Goal: Task Accomplishment & Management: Complete application form

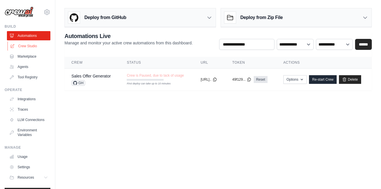
click at [33, 45] on link "Crew Studio" at bounding box center [28, 45] width 43 height 9
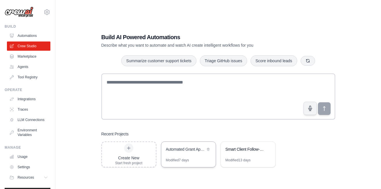
click at [189, 151] on div "Automated Grant Application System" at bounding box center [185, 149] width 39 height 6
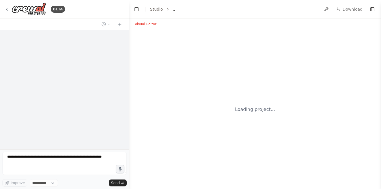
select select "****"
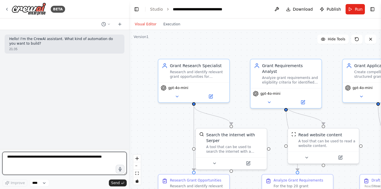
click at [89, 156] on textarea at bounding box center [64, 163] width 124 height 23
type textarea "**********"
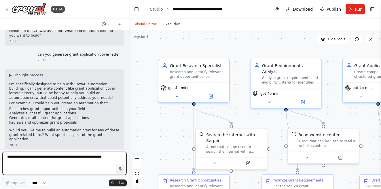
scroll to position [13, 0]
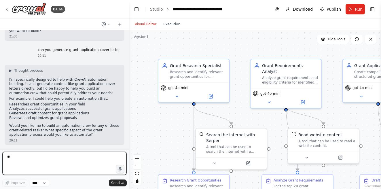
type textarea "***"
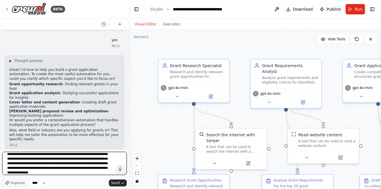
scroll to position [21, 0]
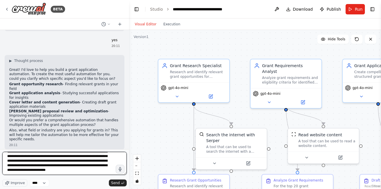
type textarea "**********"
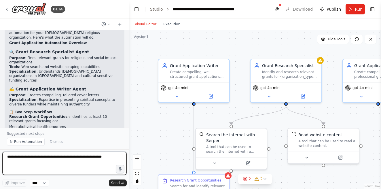
scroll to position [917, 0]
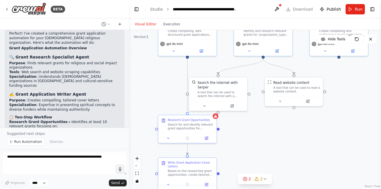
drag, startPoint x: 169, startPoint y: 122, endPoint x: 169, endPoint y: 74, distance: 47.8
click at [169, 74] on div ".deletable-edge-delete-btn { width: 20px; height: 20px; border: 0px solid #ffff…" at bounding box center [255, 109] width 252 height 159
click at [206, 138] on icon at bounding box center [206, 137] width 3 height 3
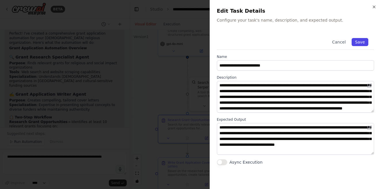
click at [361, 43] on button "Save" at bounding box center [359, 42] width 17 height 8
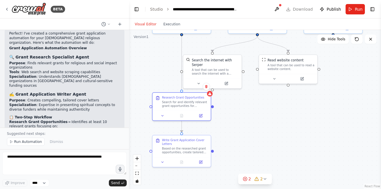
drag, startPoint x: 238, startPoint y: 141, endPoint x: 233, endPoint y: 118, distance: 23.2
click at [233, 118] on div ".deletable-edge-delete-btn { width: 20px; height: 20px; border: 0px solid #ffff…" at bounding box center [255, 109] width 252 height 159
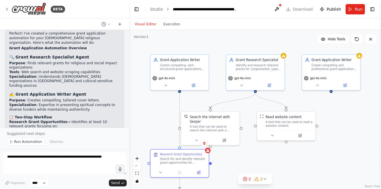
drag, startPoint x: 244, startPoint y: 116, endPoint x: 242, endPoint y: 173, distance: 56.7
click at [242, 173] on div ".deletable-edge-delete-btn { width: 20px; height: 20px; border: 0px solid #ffff…" at bounding box center [255, 109] width 252 height 159
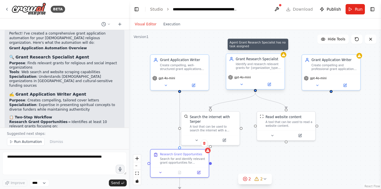
click at [285, 56] on icon at bounding box center [284, 55] width 4 height 4
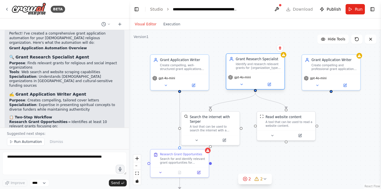
click at [265, 67] on div "Identify and research relevant grants for {organization_type} organizations in …" at bounding box center [258, 65] width 46 height 7
click at [355, 9] on button "Run" at bounding box center [354, 9] width 19 height 10
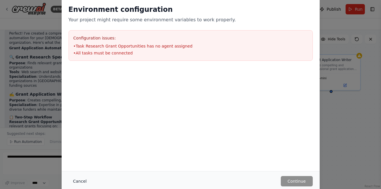
click at [80, 180] on button "Cancel" at bounding box center [80, 181] width 23 height 10
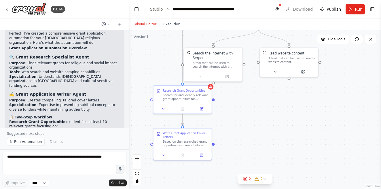
drag, startPoint x: 250, startPoint y: 108, endPoint x: 253, endPoint y: 41, distance: 67.1
click at [253, 41] on div ".deletable-edge-delete-btn { width: 20px; height: 20px; border: 0px solid #ffff…" at bounding box center [255, 109] width 252 height 159
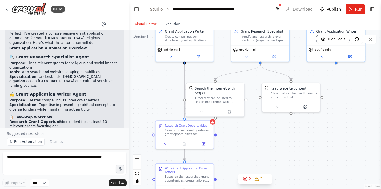
drag, startPoint x: 254, startPoint y: 46, endPoint x: 264, endPoint y: 113, distance: 68.4
click at [264, 113] on div ".deletable-edge-delete-btn { width: 20px; height: 20px; border: 0px solid #ffff…" at bounding box center [255, 109] width 252 height 159
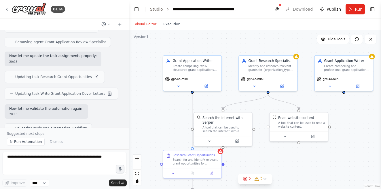
scroll to position [747, 0]
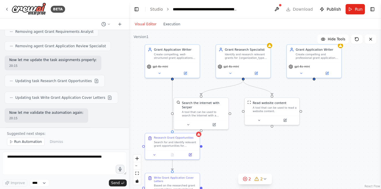
drag, startPoint x: 210, startPoint y: 102, endPoint x: 189, endPoint y: 88, distance: 25.2
click at [189, 88] on div ".deletable-edge-delete-btn { width: 20px; height: 20px; border: 0px solid #ffff…" at bounding box center [255, 109] width 252 height 159
click at [278, 8] on button at bounding box center [276, 9] width 9 height 10
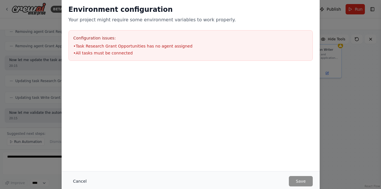
click at [81, 178] on button "Cancel" at bounding box center [80, 181] width 23 height 10
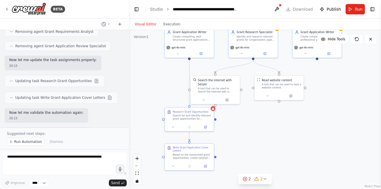
drag, startPoint x: 246, startPoint y: 133, endPoint x: 259, endPoint y: 116, distance: 21.7
click at [259, 116] on div ".deletable-edge-delete-btn { width: 20px; height: 20px; border: 0px solid #ffff…" at bounding box center [255, 109] width 252 height 159
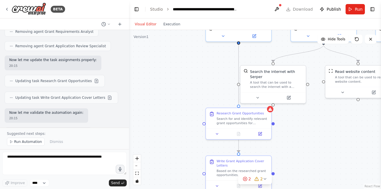
drag, startPoint x: 246, startPoint y: 103, endPoint x: 315, endPoint y: 94, distance: 69.5
click at [315, 94] on div ".deletable-edge-delete-btn { width: 20px; height: 20px; border: 0px solid #ffff…" at bounding box center [255, 109] width 252 height 159
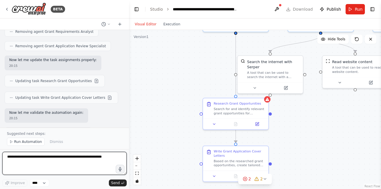
click at [20, 159] on textarea at bounding box center [64, 163] width 124 height 23
type textarea "**********"
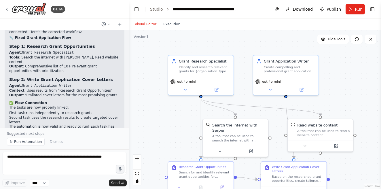
scroll to position [1389, 0]
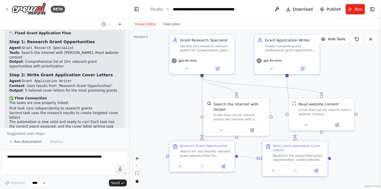
drag, startPoint x: 191, startPoint y: 83, endPoint x: 157, endPoint y: 126, distance: 55.2
click at [157, 126] on div ".deletable-edge-delete-btn { width: 20px; height: 20px; border: 0px solid #ffff…" at bounding box center [255, 109] width 252 height 159
click at [16, 140] on span "Run Automation" at bounding box center [28, 141] width 28 height 5
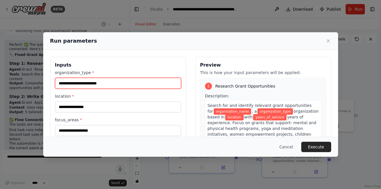
click at [125, 85] on input "organization_type *" at bounding box center [118, 83] width 126 height 11
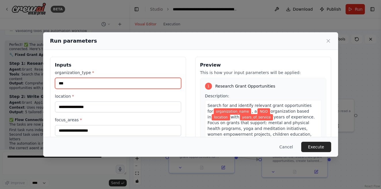
type input "***"
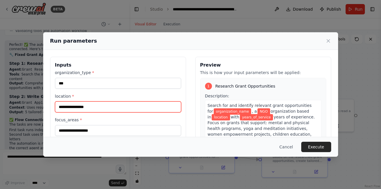
click at [90, 110] on input "location *" at bounding box center [118, 106] width 126 height 11
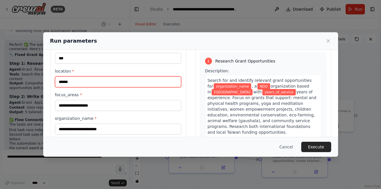
scroll to position [30, 0]
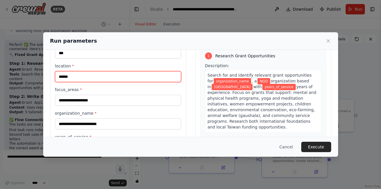
type input "******"
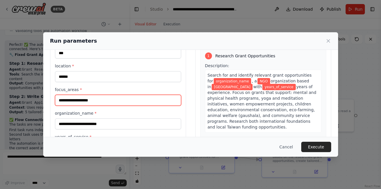
click at [100, 100] on input "focus_areas *" at bounding box center [118, 100] width 126 height 11
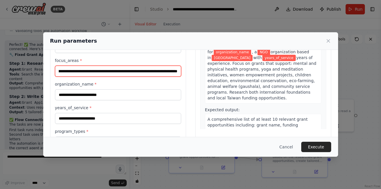
scroll to position [60, 0]
type input "**********"
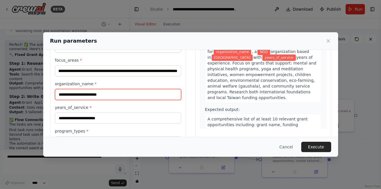
scroll to position [0, 0]
click at [94, 97] on input "organization_name *" at bounding box center [118, 94] width 126 height 11
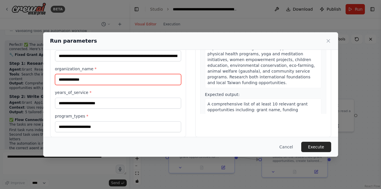
scroll to position [81, 0]
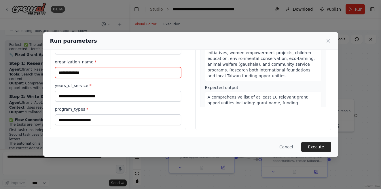
type input "**********"
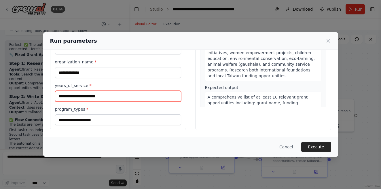
click at [107, 98] on input "years_of_service *" at bounding box center [118, 96] width 126 height 11
type input "*"
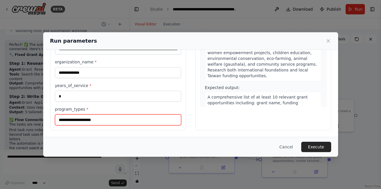
click at [88, 120] on input "program_types *" at bounding box center [118, 119] width 126 height 11
type input "**********"
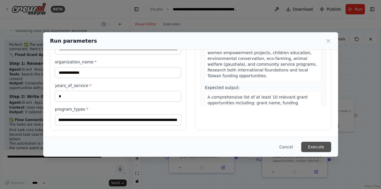
scroll to position [0, 0]
click at [317, 149] on button "Execute" at bounding box center [316, 147] width 30 height 10
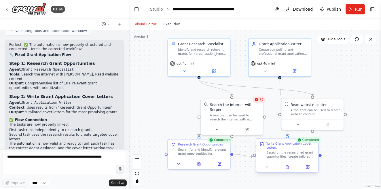
click at [292, 151] on div "Based on the researched grant opportunities, create tailored cover letters for …" at bounding box center [290, 155] width 49 height 8
click at [262, 145] on icon at bounding box center [261, 143] width 3 height 3
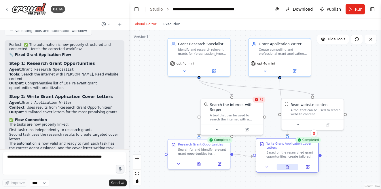
click at [287, 168] on icon at bounding box center [287, 166] width 3 height 3
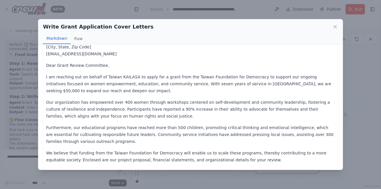
scroll to position [440, 0]
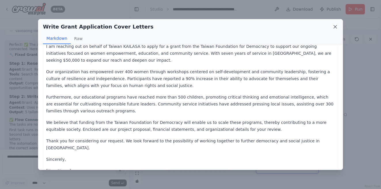
click at [335, 28] on icon at bounding box center [335, 27] width 6 height 6
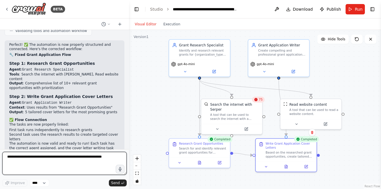
click at [46, 164] on textarea at bounding box center [64, 163] width 124 height 23
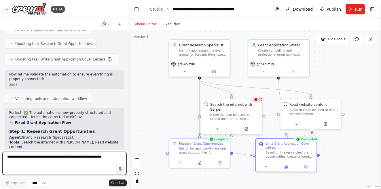
scroll to position [1367, 0]
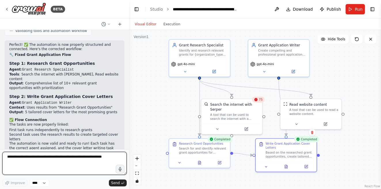
click at [55, 159] on textarea at bounding box center [64, 163] width 124 height 23
type textarea "**********"
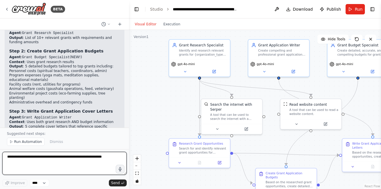
scroll to position [1791, 0]
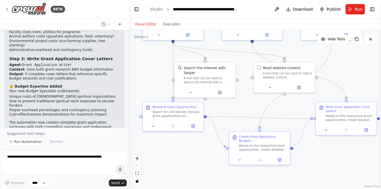
drag, startPoint x: 181, startPoint y: 99, endPoint x: 155, endPoint y: 62, distance: 45.1
click at [155, 62] on div ".deletable-edge-delete-btn { width: 20px; height: 20px; border: 0px solid #ffff…" at bounding box center [255, 109] width 252 height 159
click at [175, 111] on div "Search for and identify relevant grant opportunities for {organization_name}, a…" at bounding box center [177, 113] width 48 height 8
click at [153, 127] on icon at bounding box center [153, 125] width 4 height 4
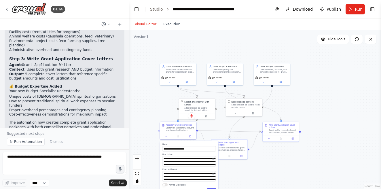
click at [153, 115] on div ".deletable-edge-delete-btn { width: 20px; height: 20px; border: 0px solid #ffff…" at bounding box center [255, 109] width 252 height 159
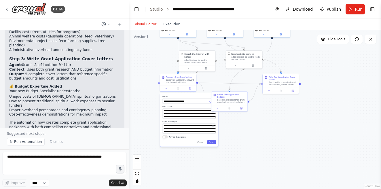
drag, startPoint x: 256, startPoint y: 159, endPoint x: 256, endPoint y: 111, distance: 47.8
click at [256, 111] on div ".deletable-edge-delete-btn { width: 20px; height: 20px; border: 0px solid #ffff…" at bounding box center [255, 109] width 252 height 159
click at [201, 144] on button "Cancel" at bounding box center [200, 142] width 10 height 4
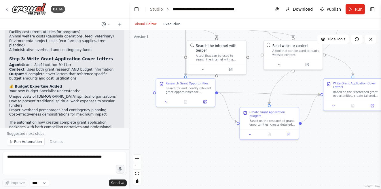
drag, startPoint x: 172, startPoint y: 94, endPoint x: 212, endPoint y: 141, distance: 61.2
click at [212, 141] on div ".deletable-edge-delete-btn { width: 20px; height: 20px; border: 0px solid #ffff…" at bounding box center [255, 109] width 252 height 159
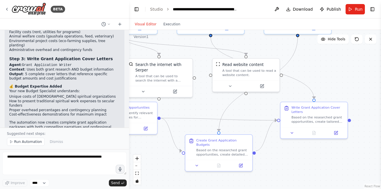
drag, startPoint x: 222, startPoint y: 138, endPoint x: 159, endPoint y: 164, distance: 67.5
click at [159, 164] on div ".deletable-edge-delete-btn { width: 20px; height: 20px; border: 0px solid #ffff…" at bounding box center [255, 109] width 252 height 159
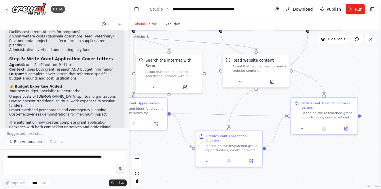
drag, startPoint x: 247, startPoint y: 109, endPoint x: 273, endPoint y: 103, distance: 26.5
click at [273, 103] on div ".deletable-edge-delete-btn { width: 20px; height: 20px; border: 0px solid #ffff…" at bounding box center [255, 109] width 252 height 159
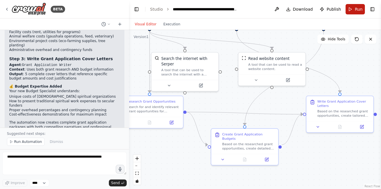
click at [353, 9] on button "Run" at bounding box center [354, 9] width 19 height 10
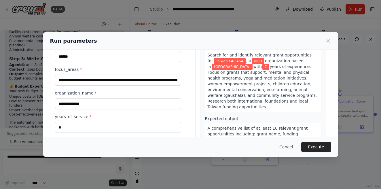
scroll to position [81, 0]
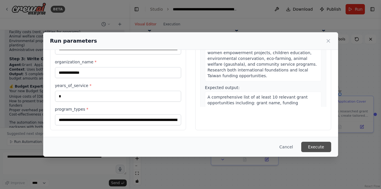
click at [316, 147] on button "Execute" at bounding box center [316, 147] width 30 height 10
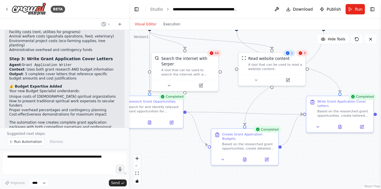
click at [176, 99] on div "Completed" at bounding box center [172, 96] width 28 height 7
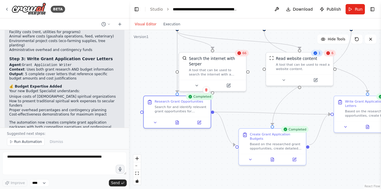
drag, startPoint x: 213, startPoint y: 107, endPoint x: 245, endPoint y: 107, distance: 32.0
click at [245, 107] on div ".deletable-edge-delete-btn { width: 20px; height: 20px; border: 0px solid #ffff…" at bounding box center [255, 109] width 252 height 159
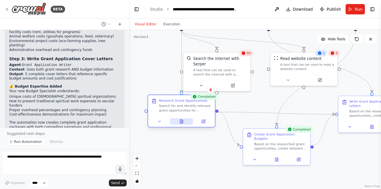
click at [180, 121] on icon at bounding box center [181, 121] width 3 height 4
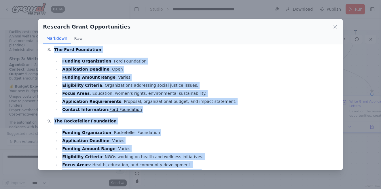
scroll to position [636, 0]
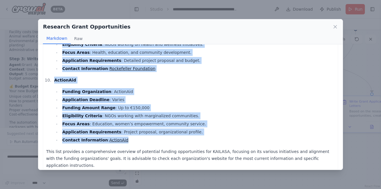
drag, startPoint x: 48, startPoint y: 73, endPoint x: 143, endPoint y: 139, distance: 116.2
copy ol "Taiwanese Government Grants for NGOs Funding Organization : Ministry of Health …"
click at [334, 28] on icon at bounding box center [335, 26] width 3 height 3
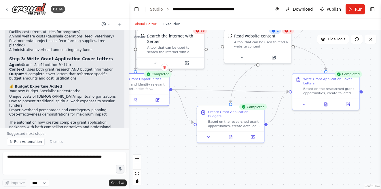
drag, startPoint x: 253, startPoint y: 108, endPoint x: 210, endPoint y: 85, distance: 48.5
click at [210, 85] on div ".deletable-edge-delete-btn { width: 20px; height: 20px; border: 0px solid #ffff…" at bounding box center [255, 109] width 252 height 159
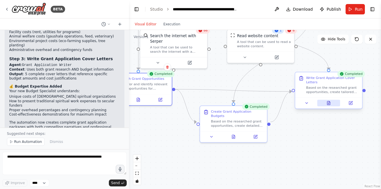
click at [328, 104] on icon at bounding box center [328, 103] width 3 height 4
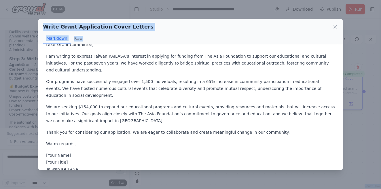
scroll to position [1165, 0]
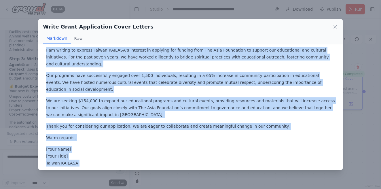
drag, startPoint x: 46, startPoint y: 66, endPoint x: 100, endPoint y: 139, distance: 90.6
copy div "Cover Letter for Taiwanese Government Grants for NGOs [Your Name] [Your Title] …"
click at [337, 25] on icon at bounding box center [335, 26] width 3 height 3
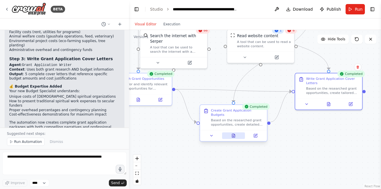
click at [234, 133] on icon at bounding box center [233, 135] width 4 height 4
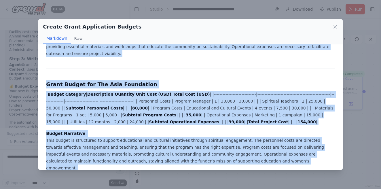
scroll to position [468, 0]
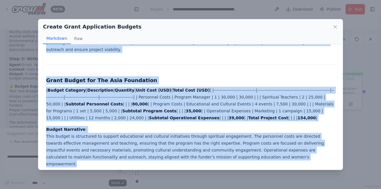
drag, startPoint x: 47, startPoint y: 54, endPoint x: 232, endPoint y: 119, distance: 196.3
copy div "Grant Budget for Taiwanese Government Grants for NGOs (Ministry of Health and W…"
click at [335, 25] on icon at bounding box center [335, 27] width 6 height 6
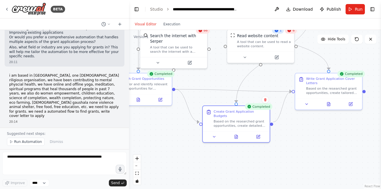
scroll to position [201, 0]
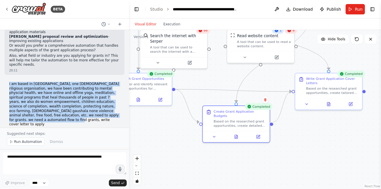
drag, startPoint x: 106, startPoint y: 110, endPoint x: 9, endPoint y: 77, distance: 102.8
click at [9, 82] on p "i am based in taiwan, one hindu riligious organisation, we have been contributi…" at bounding box center [64, 104] width 111 height 45
copy p "i am based in taiwan, one hindu riligious organisation, we have been contributi…"
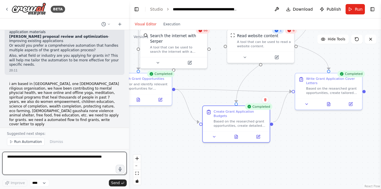
click at [38, 157] on textarea at bounding box center [64, 163] width 124 height 23
type textarea "**********"
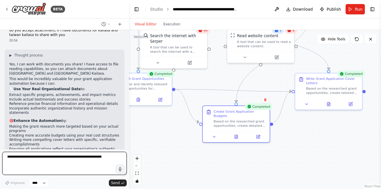
scroll to position [1952, 0]
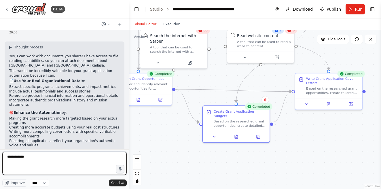
type textarea "**********"
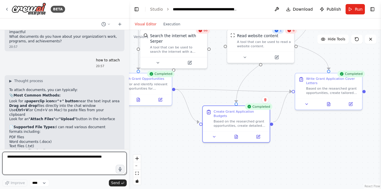
scroll to position [2116, 0]
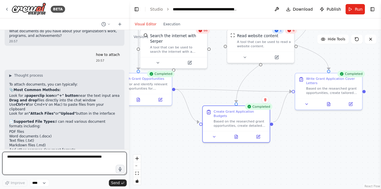
click at [73, 160] on textarea at bounding box center [64, 163] width 124 height 23
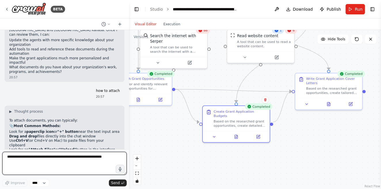
scroll to position [2072, 0]
